Goal: Find specific page/section: Find specific page/section

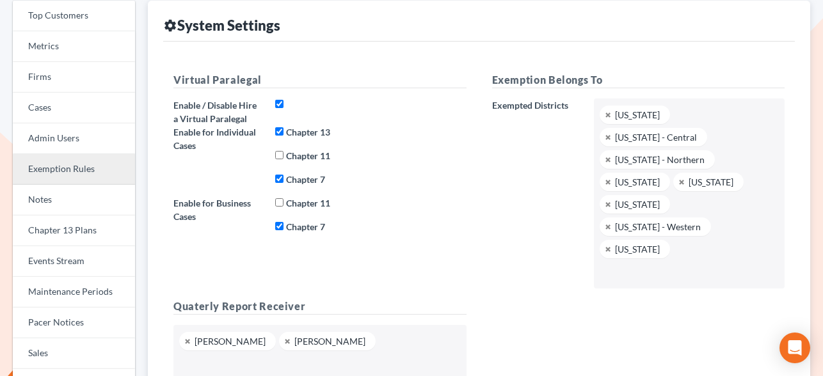
scroll to position [170, 0]
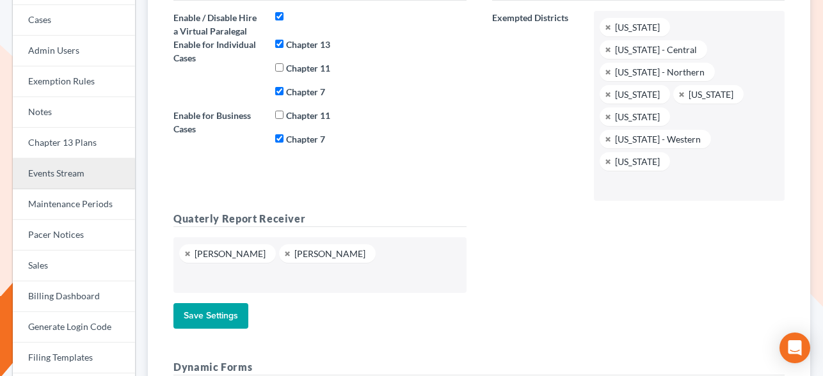
click at [80, 173] on link "Events Stream" at bounding box center [74, 174] width 122 height 31
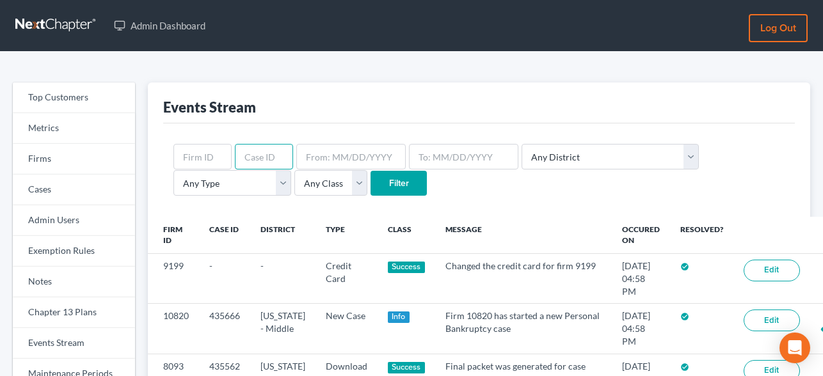
click at [271, 158] on input "text" at bounding box center [264, 157] width 58 height 26
type input "212897"
click at [370, 184] on input "Filter" at bounding box center [398, 184] width 56 height 26
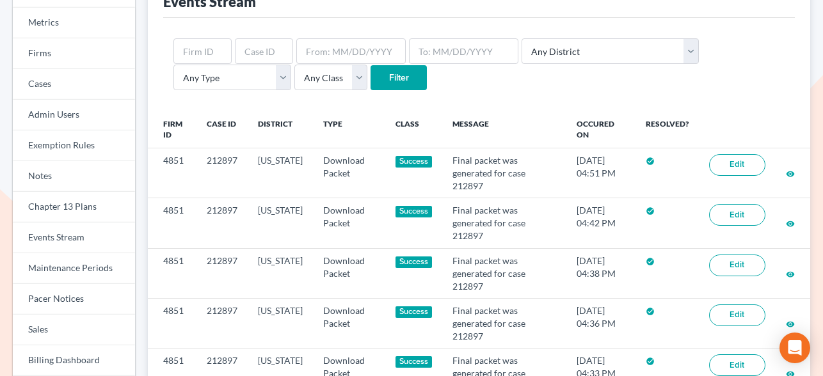
scroll to position [141, 0]
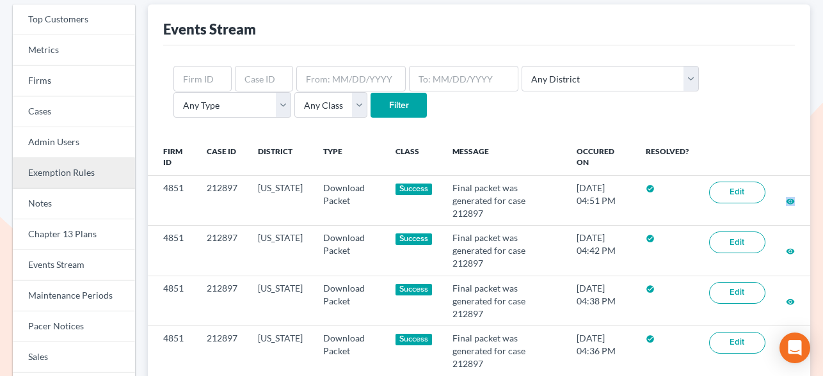
scroll to position [70, 0]
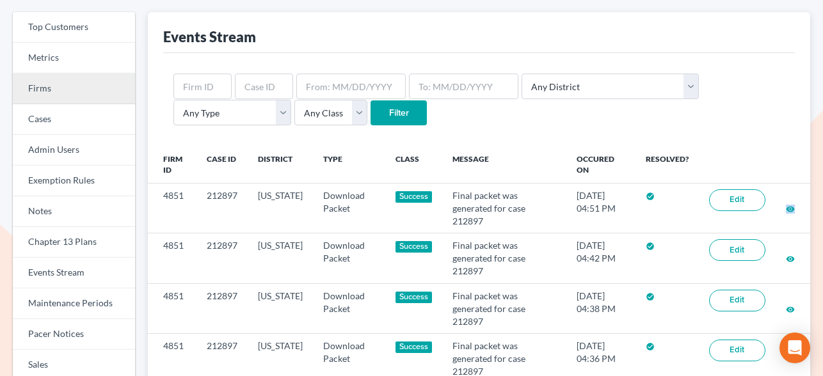
click at [45, 84] on link "Firms" at bounding box center [74, 89] width 122 height 31
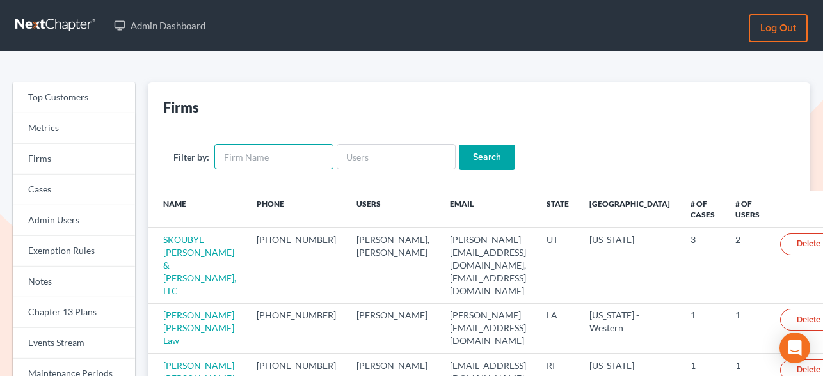
click at [315, 158] on input "text" at bounding box center [273, 157] width 119 height 26
type input "Kratter"
click at [488, 157] on input "Search" at bounding box center [487, 158] width 56 height 26
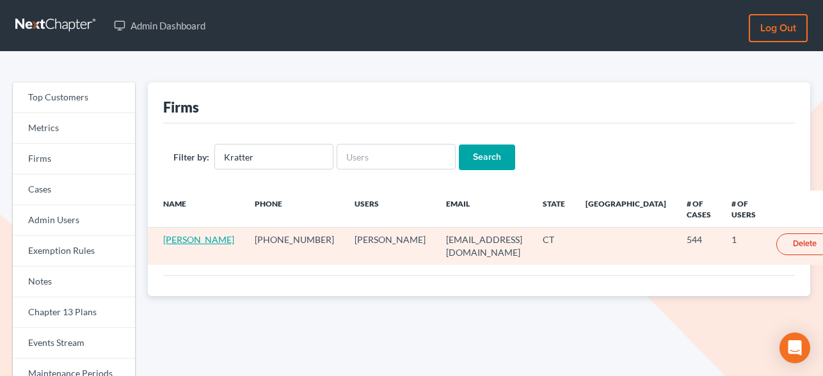
click at [175, 245] on link "[PERSON_NAME]" at bounding box center [198, 239] width 71 height 11
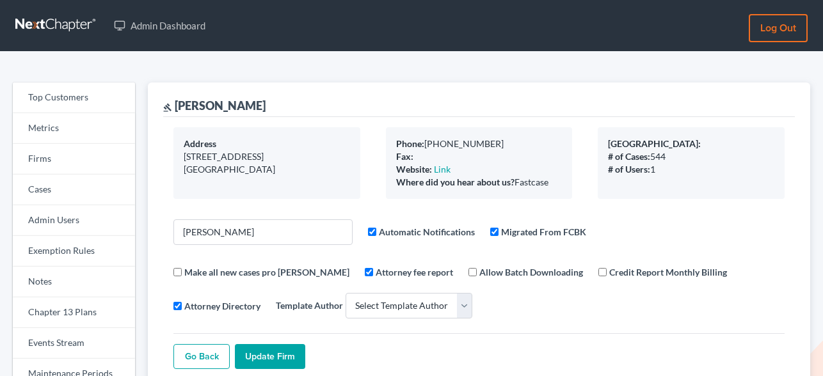
select select
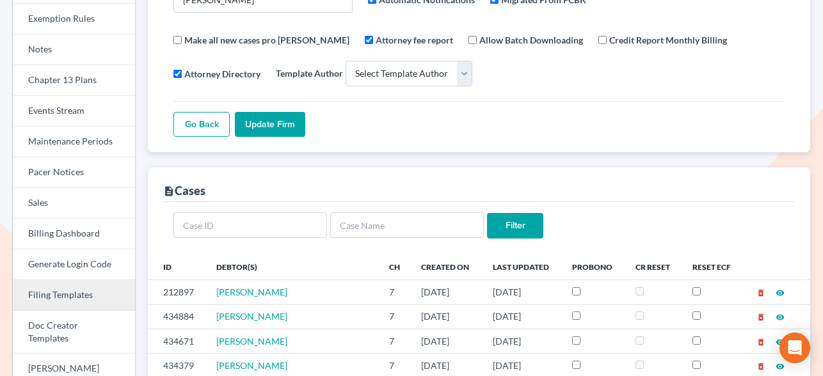
scroll to position [307, 0]
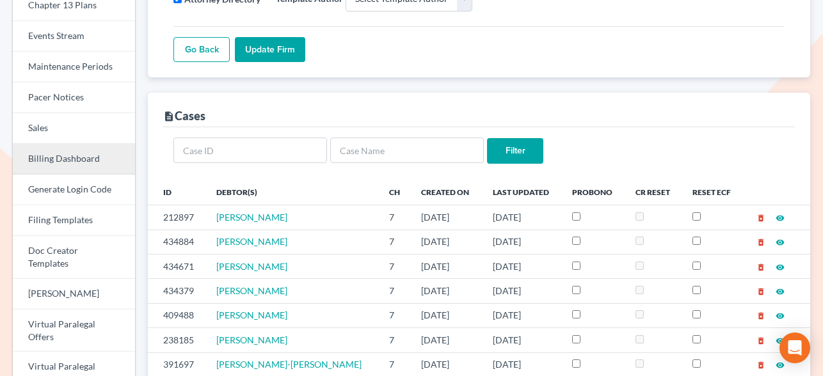
click at [68, 164] on link "Billing Dashboard" at bounding box center [74, 159] width 122 height 31
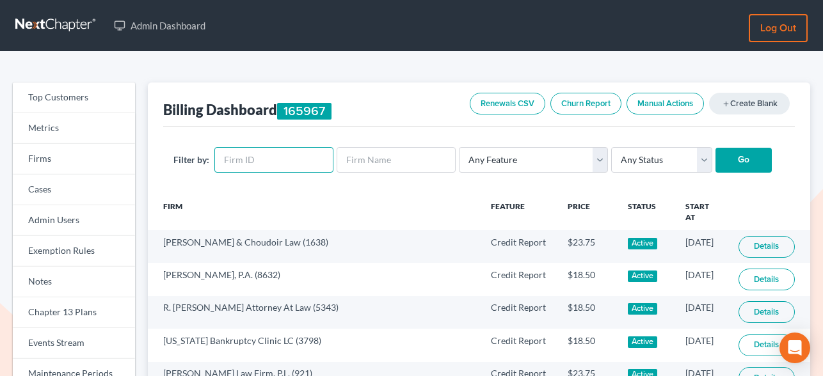
click at [271, 165] on input "text" at bounding box center [273, 160] width 119 height 26
paste input "4851"
type input "4851"
click at [744, 150] on input "Go" at bounding box center [743, 161] width 56 height 26
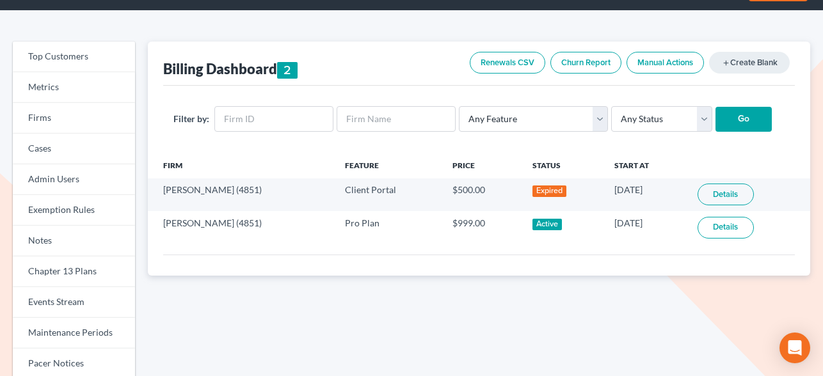
scroll to position [46, 0]
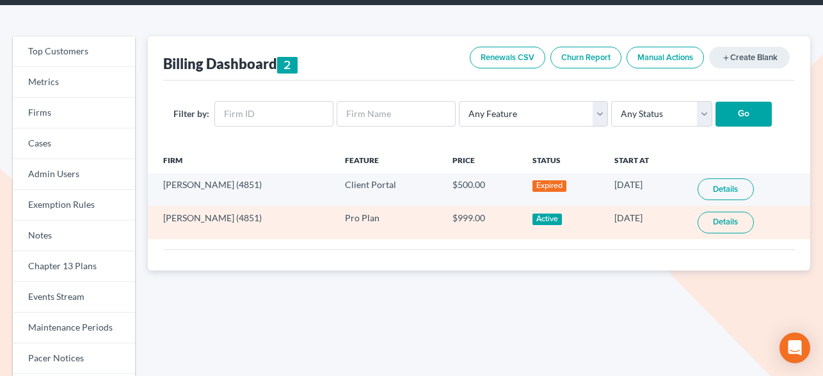
click at [719, 228] on link "Details" at bounding box center [725, 223] width 56 height 22
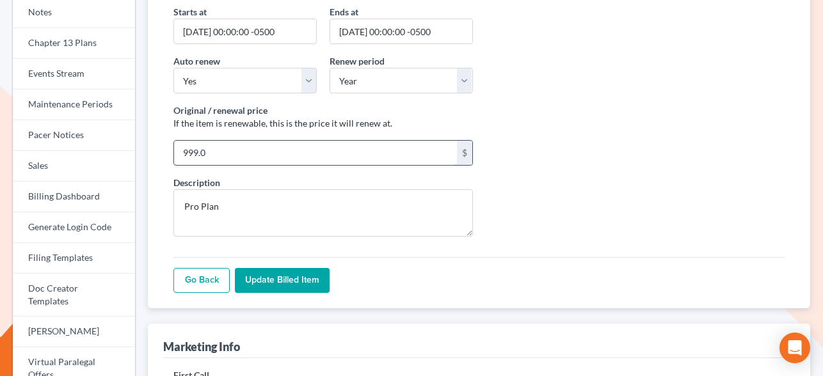
scroll to position [262, 0]
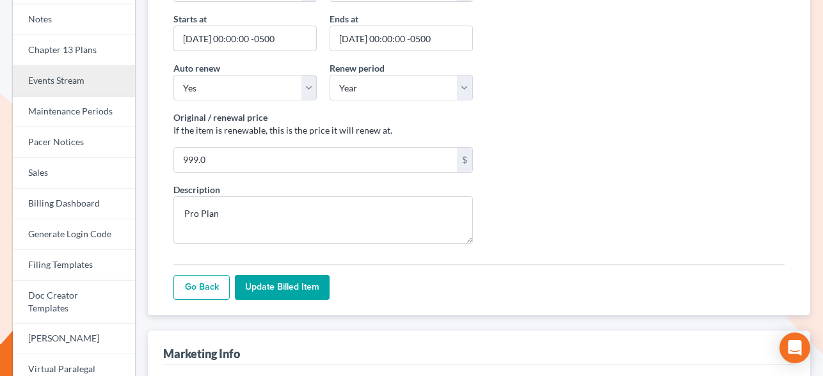
click at [96, 81] on link "Events Stream" at bounding box center [74, 81] width 122 height 31
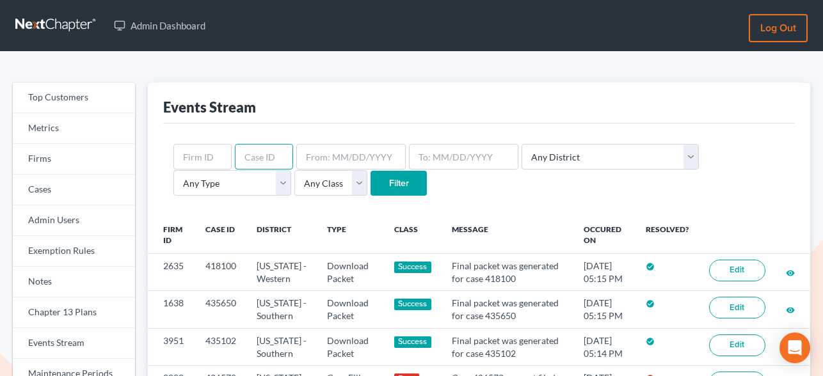
click at [264, 155] on input "text" at bounding box center [264, 157] width 58 height 26
type input "212897"
click at [370, 184] on input "Filter" at bounding box center [398, 184] width 56 height 26
